Goal: Task Accomplishment & Management: Manage account settings

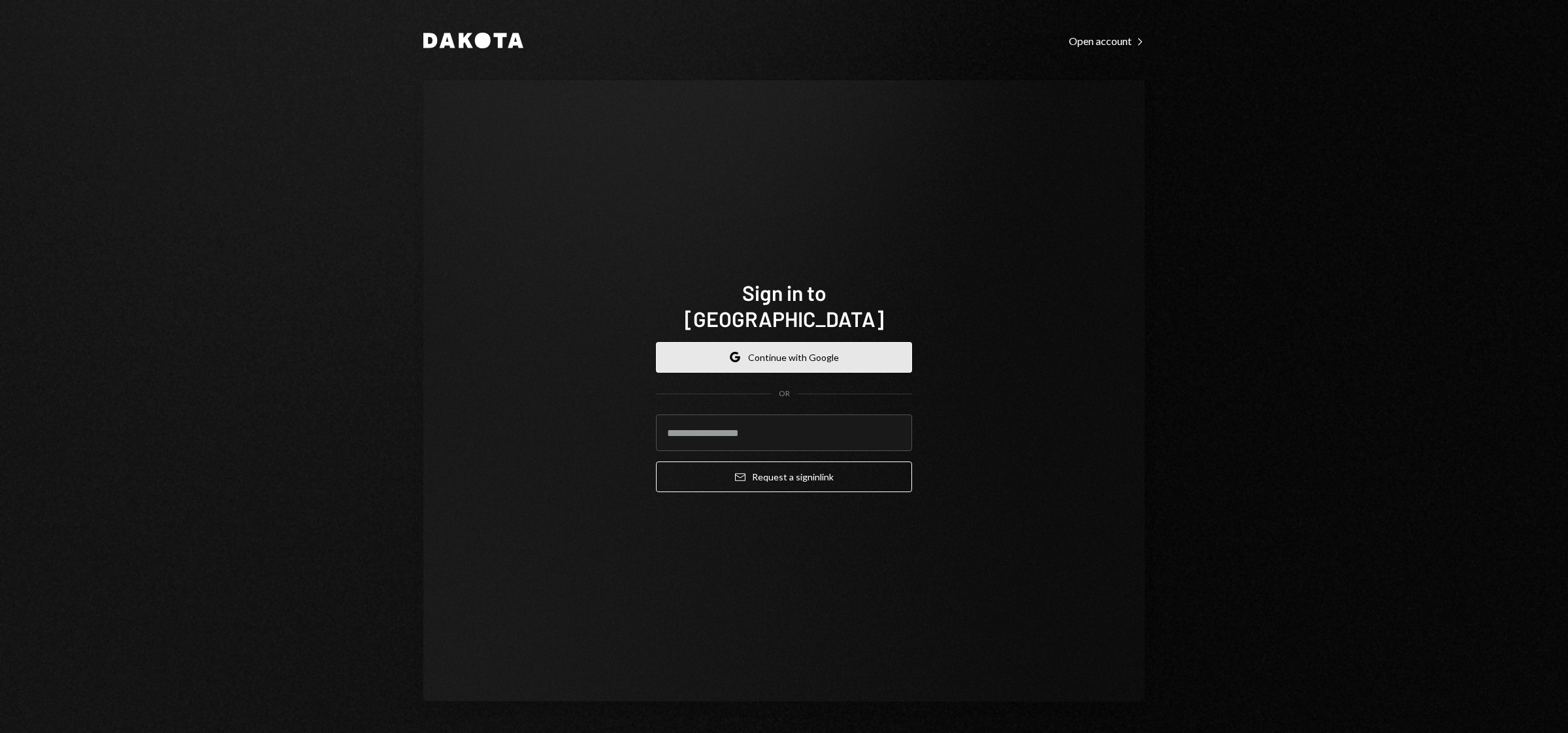
click at [730, 348] on button "Google Continue with Google" at bounding box center [784, 357] width 256 height 31
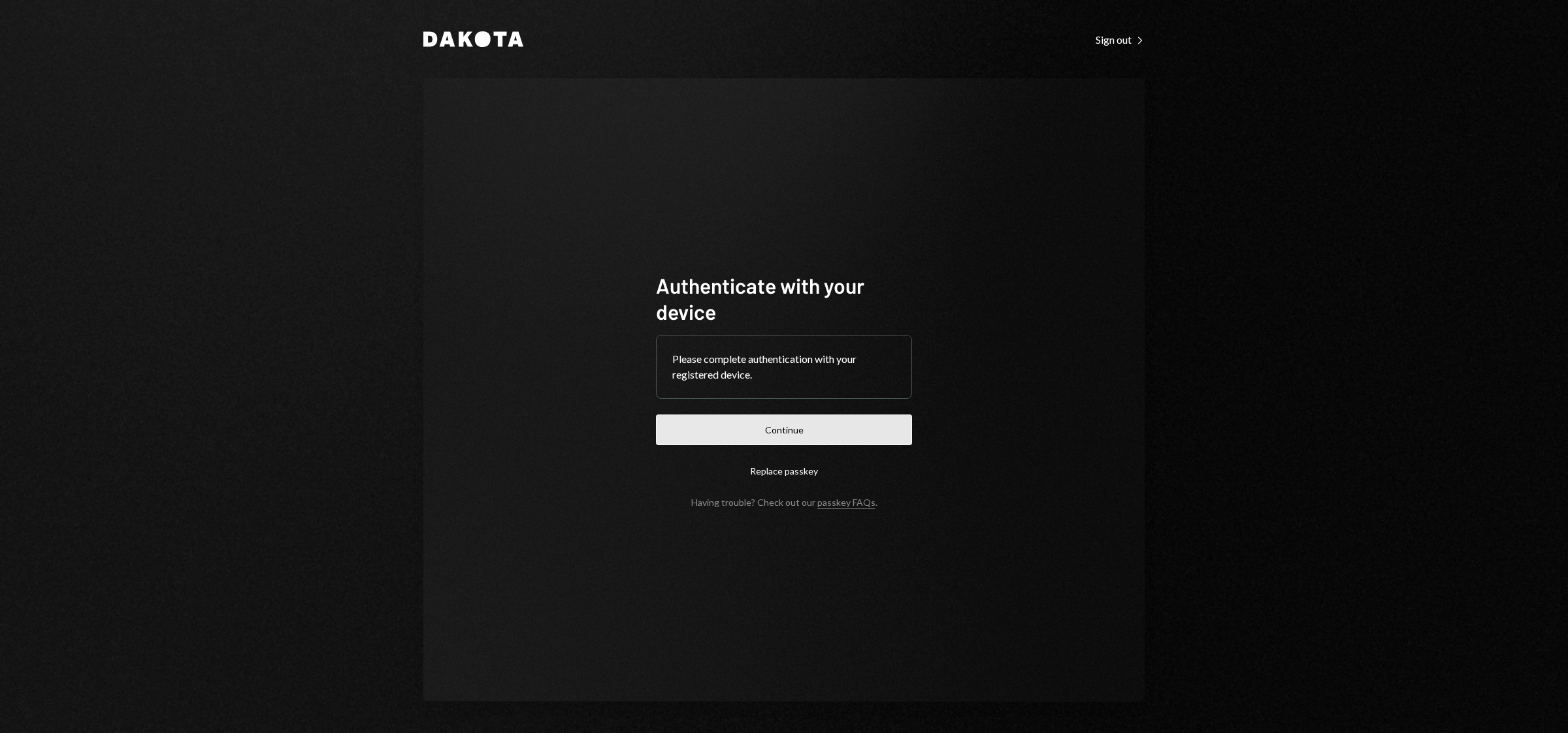
click at [794, 428] on button "Continue" at bounding box center [784, 430] width 256 height 31
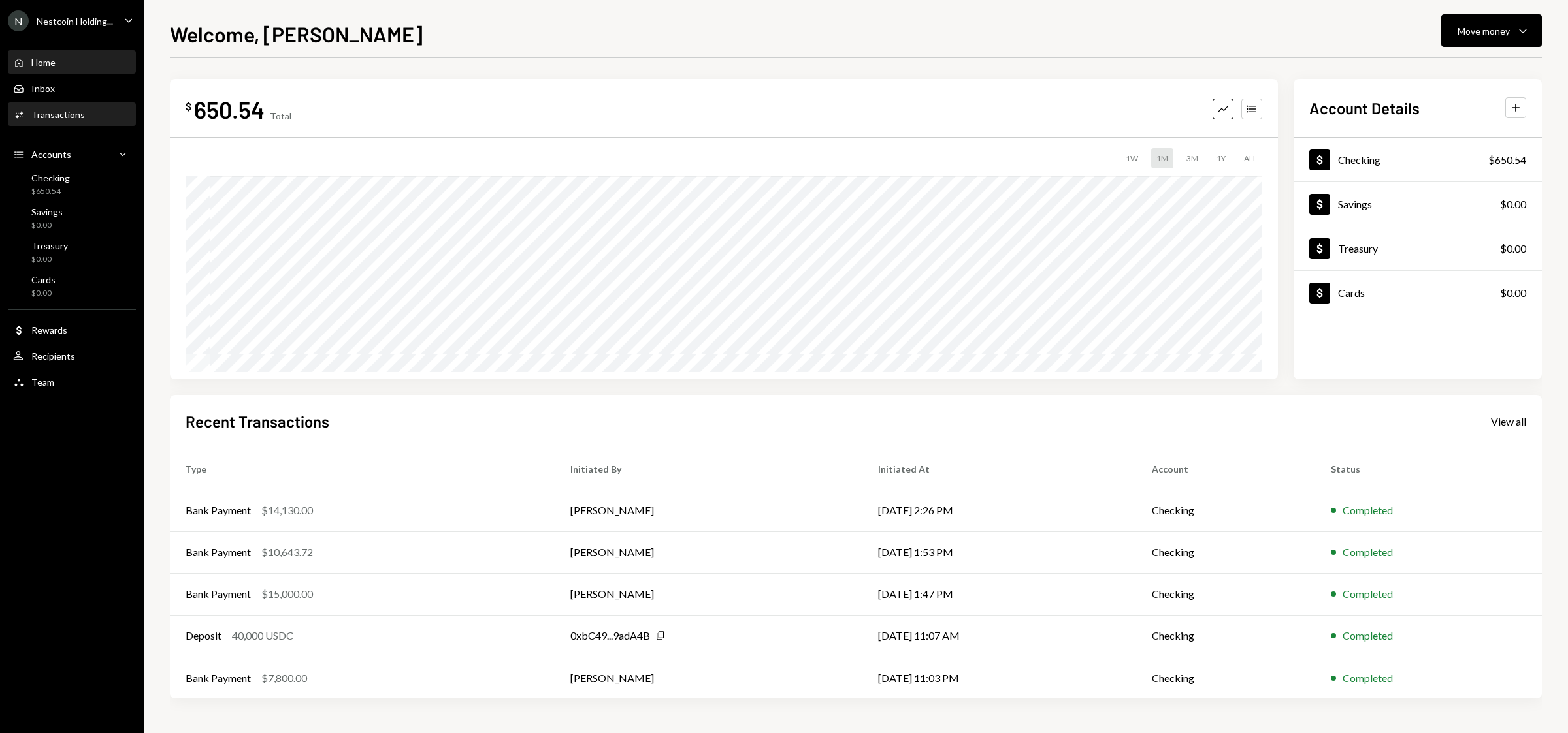
click at [37, 116] on div "Transactions" at bounding box center [58, 115] width 54 height 11
